Goal: Information Seeking & Learning: Learn about a topic

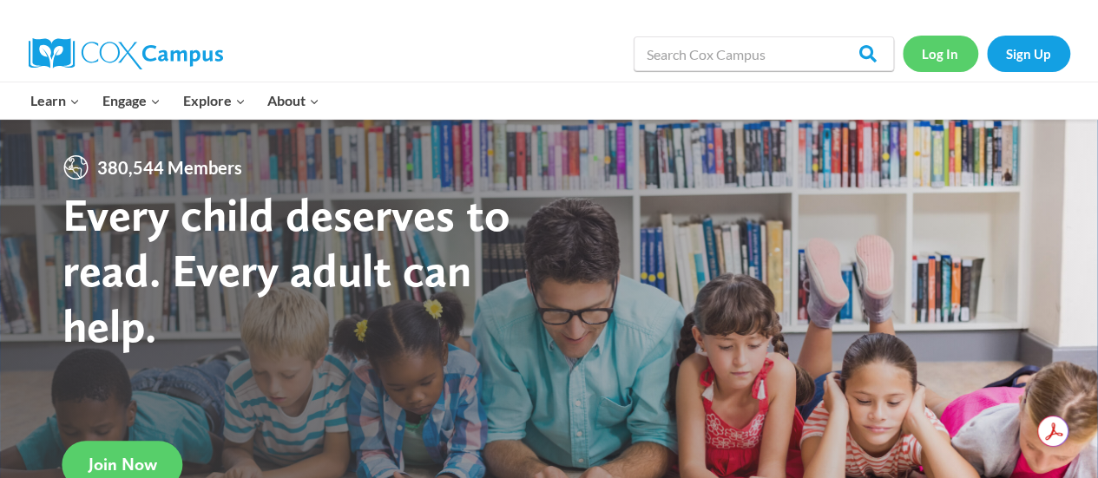
click at [930, 53] on link "Log In" at bounding box center [939, 54] width 75 height 36
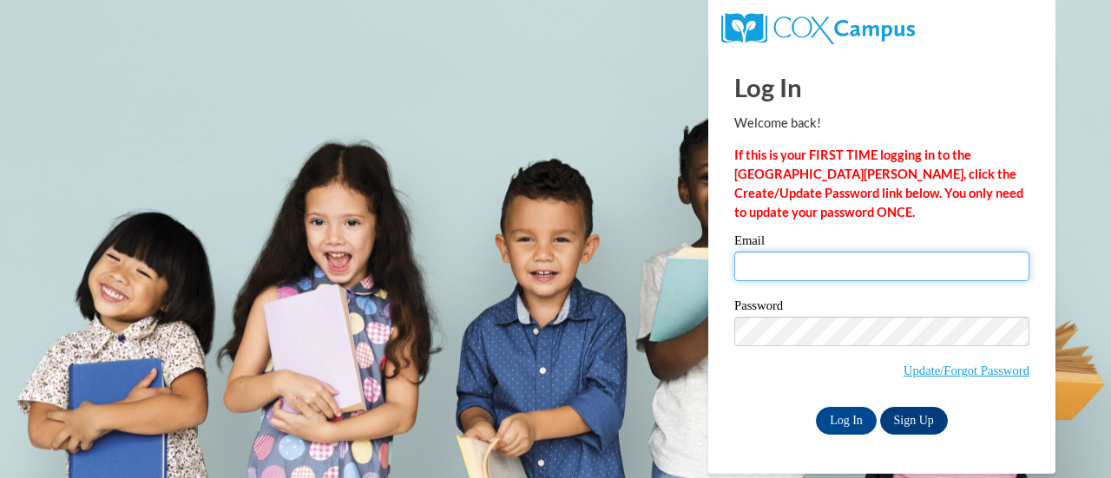
click at [802, 264] on input "Email" at bounding box center [881, 267] width 295 height 30
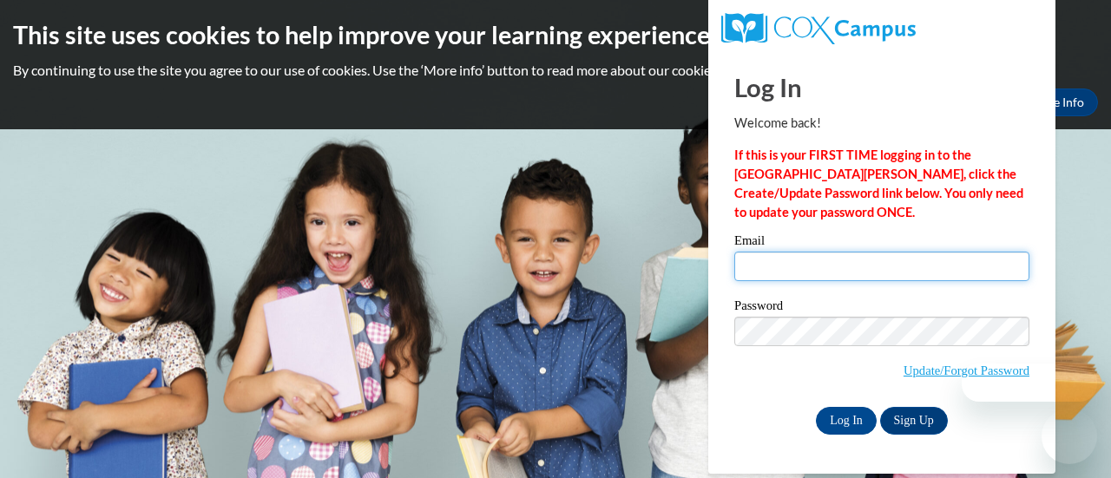
type input "[EMAIL_ADDRESS][DOMAIN_NAME]"
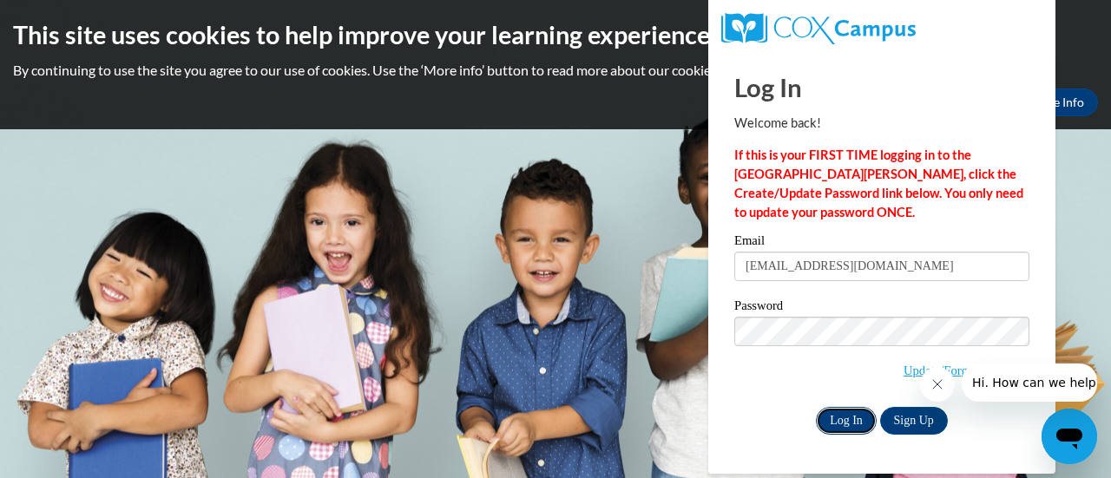
click at [822, 418] on input "Log In" at bounding box center [846, 421] width 61 height 28
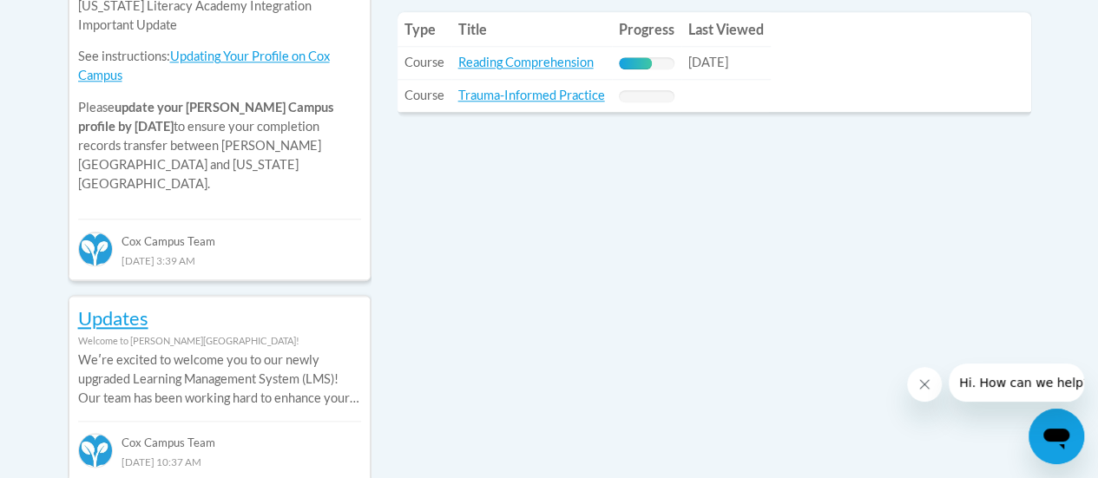
scroll to position [883, 0]
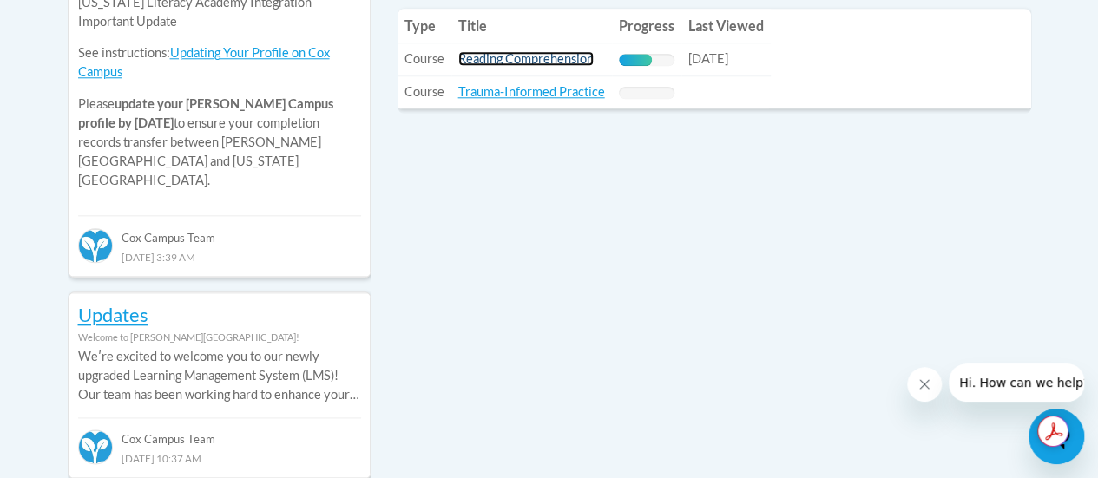
click at [548, 62] on link "Reading Comprehension" at bounding box center [525, 58] width 135 height 15
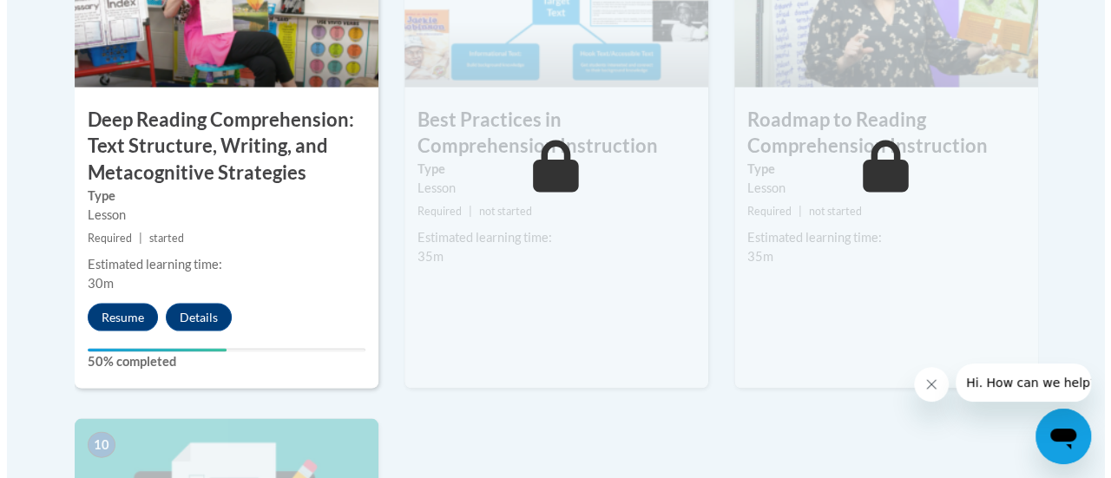
scroll to position [1628, 0]
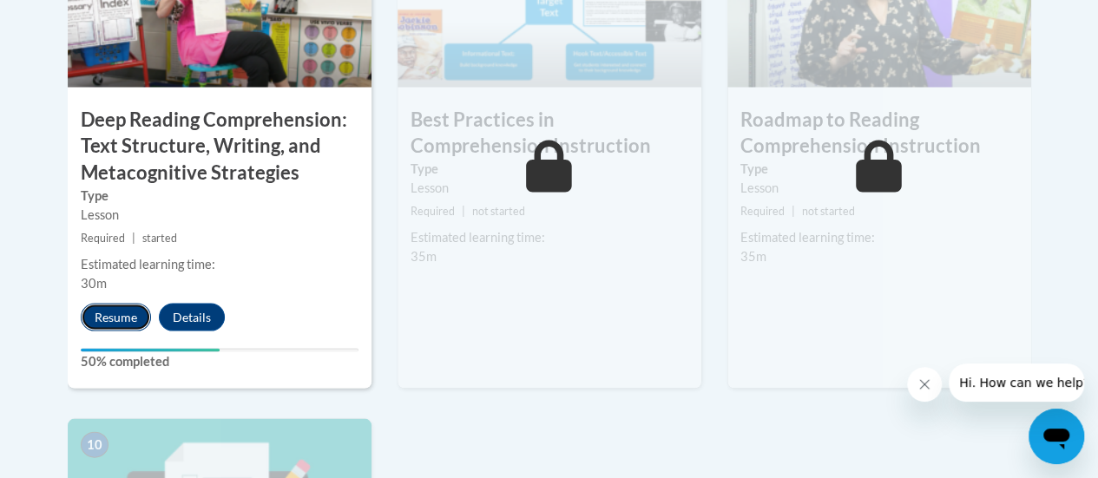
click at [108, 321] on button "Resume" at bounding box center [116, 317] width 70 height 28
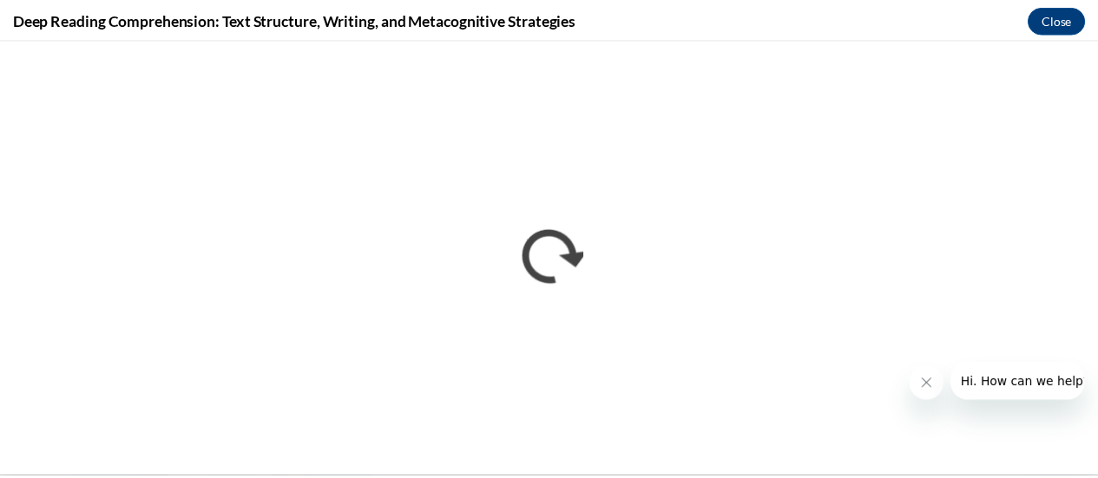
scroll to position [0, 0]
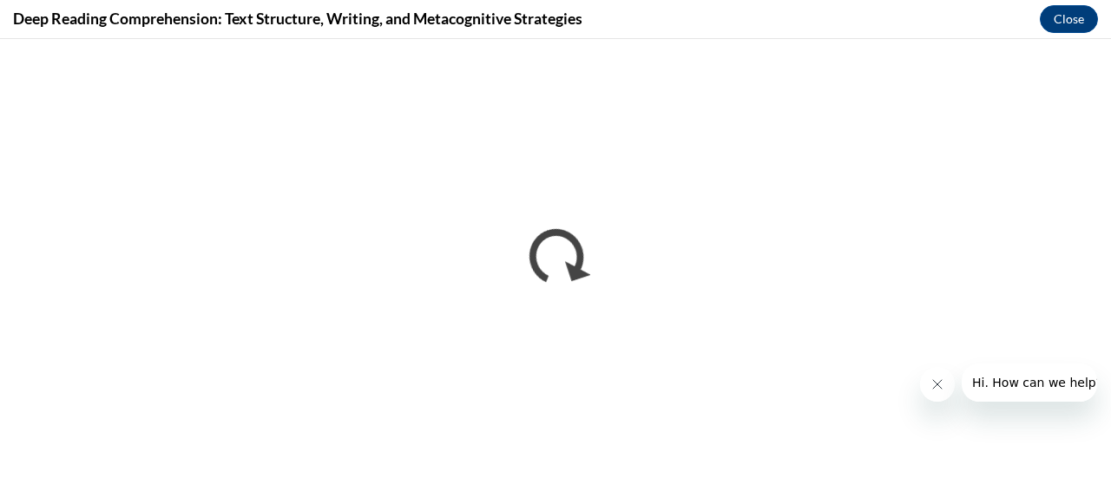
click at [932, 389] on icon "Close message from company" at bounding box center [936, 384] width 9 height 9
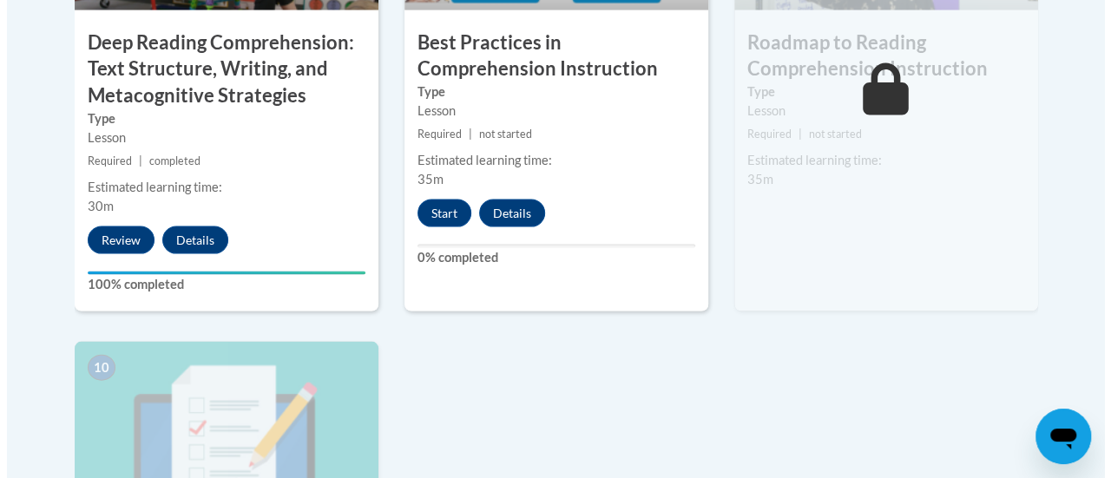
scroll to position [1673, 0]
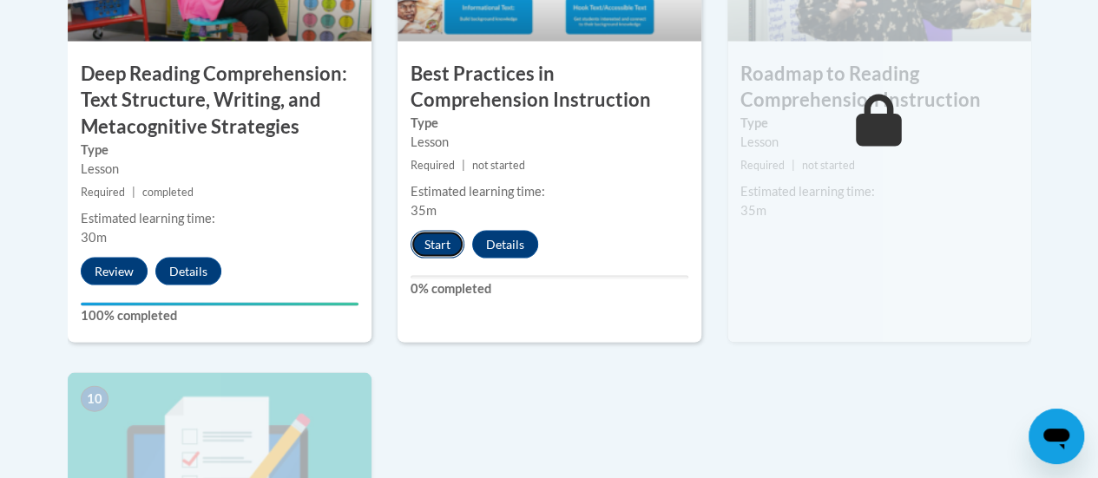
click at [440, 248] on button "Start" at bounding box center [437, 245] width 54 height 28
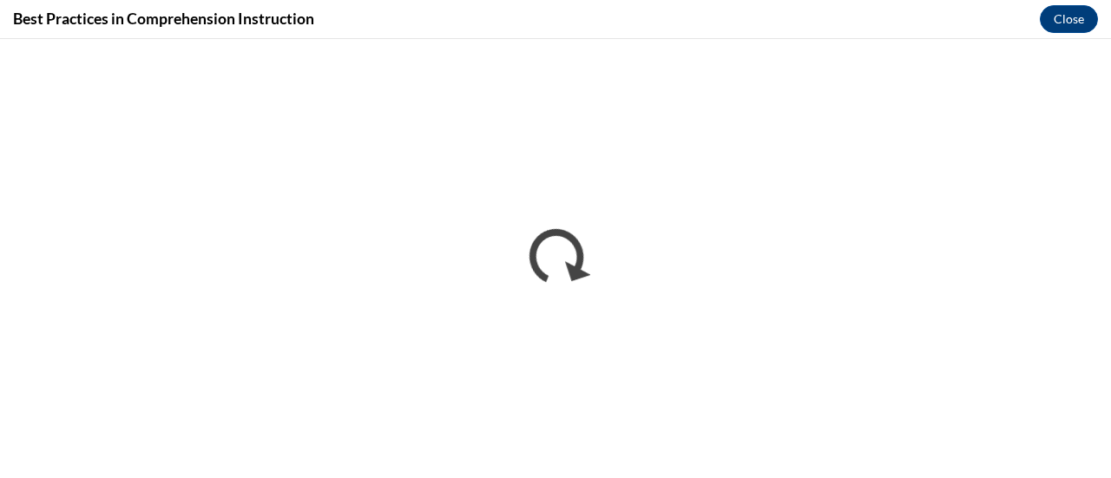
scroll to position [0, 0]
